Goal: Navigation & Orientation: Find specific page/section

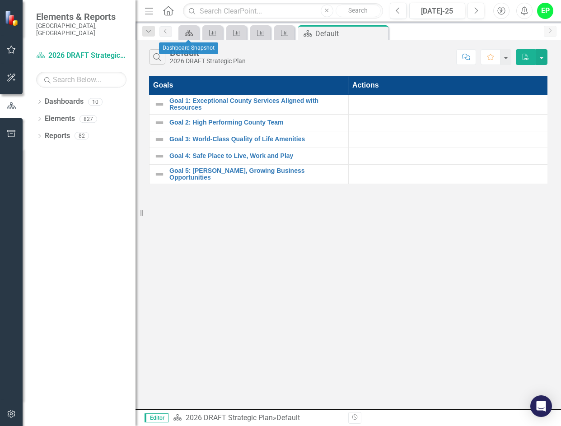
click at [191, 32] on icon at bounding box center [189, 33] width 8 height 6
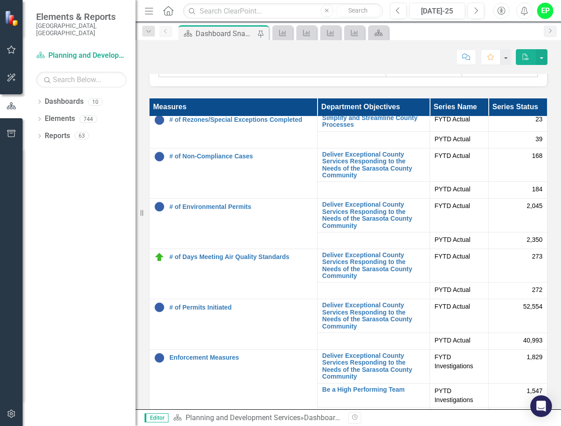
scroll to position [408, 0]
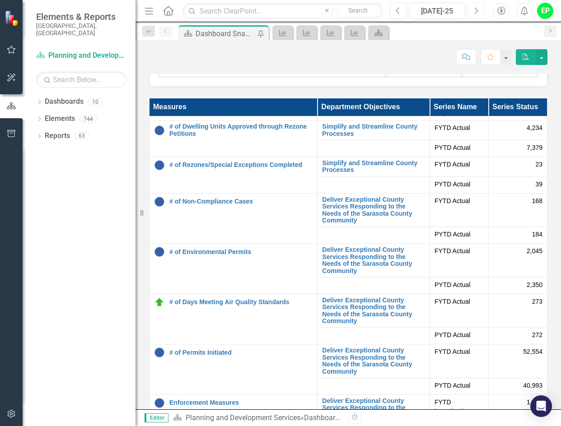
click at [472, 9] on button "Next" at bounding box center [475, 11] width 17 height 16
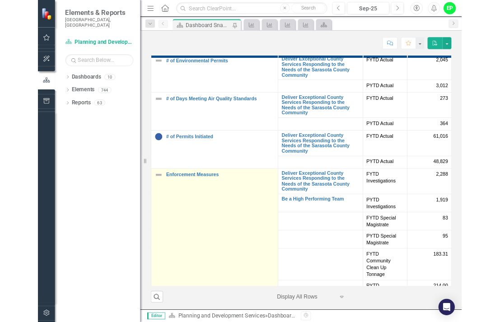
scroll to position [496, 0]
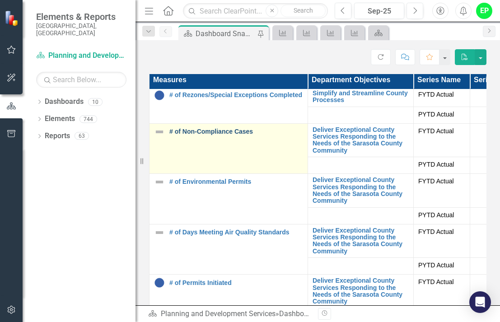
click at [199, 135] on link "# of Non-Compliance Cases" at bounding box center [236, 131] width 134 height 7
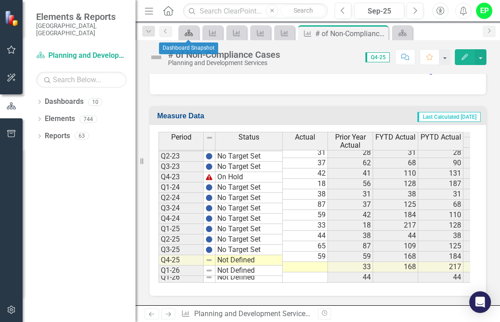
click at [195, 32] on link "Dashboard" at bounding box center [189, 32] width 16 height 11
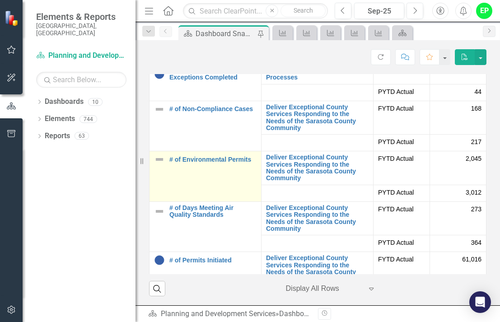
scroll to position [496, 0]
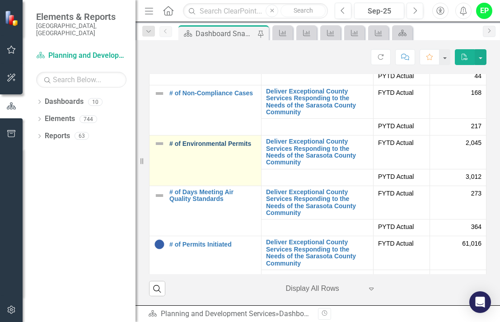
click at [239, 145] on link "# of Environmental Permits" at bounding box center [212, 143] width 87 height 7
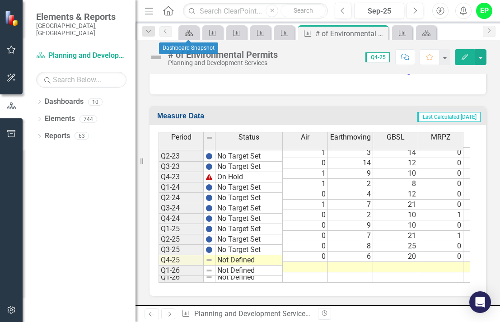
click at [189, 30] on icon at bounding box center [189, 33] width 8 height 6
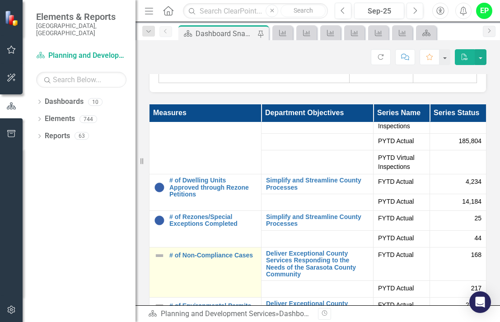
scroll to position [496, 0]
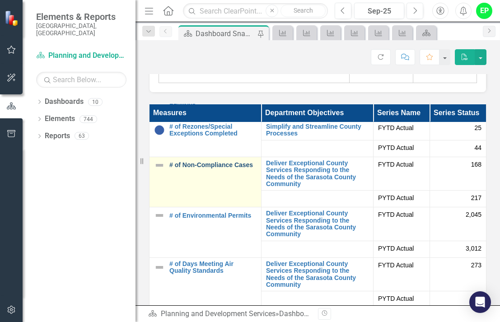
click at [233, 168] on link "# of Non-Compliance Cases" at bounding box center [212, 165] width 87 height 7
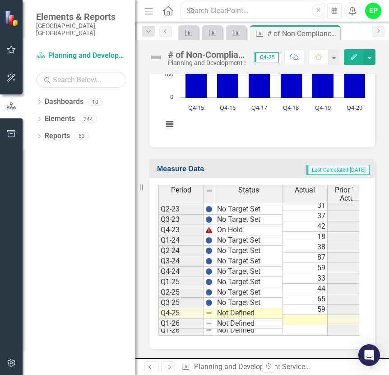
scroll to position [539, 0]
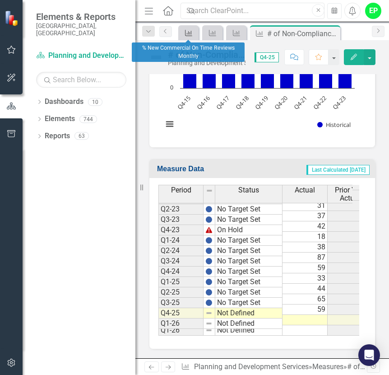
click at [188, 33] on icon "Measure" at bounding box center [188, 32] width 9 height 7
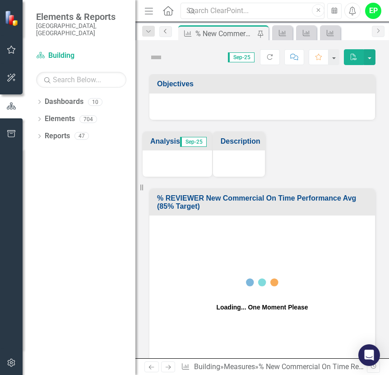
click at [163, 34] on link "Previous" at bounding box center [165, 31] width 13 height 11
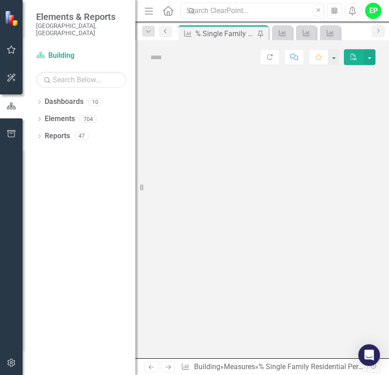
click at [163, 34] on link "Previous" at bounding box center [165, 31] width 13 height 11
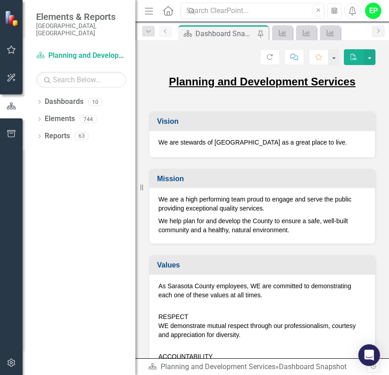
click at [163, 34] on link "Previous" at bounding box center [165, 31] width 13 height 11
click at [247, 34] on div "Dashboard Snapshot" at bounding box center [225, 33] width 60 height 11
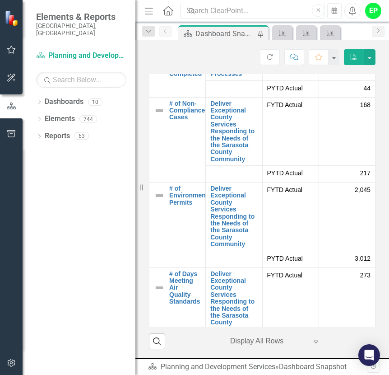
scroll to position [722, 0]
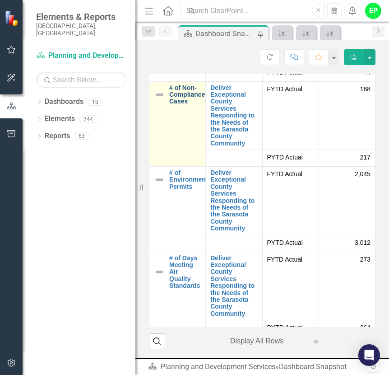
click at [176, 99] on link "# of Non-Compliance Cases" at bounding box center [187, 94] width 36 height 21
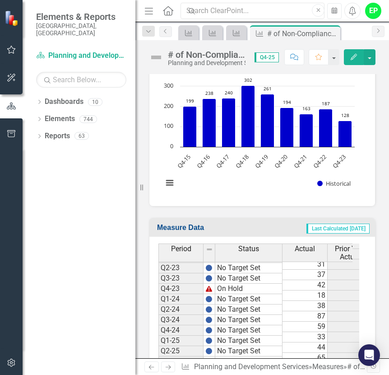
scroll to position [418, 0]
